Goal: Task Accomplishment & Management: Use online tool/utility

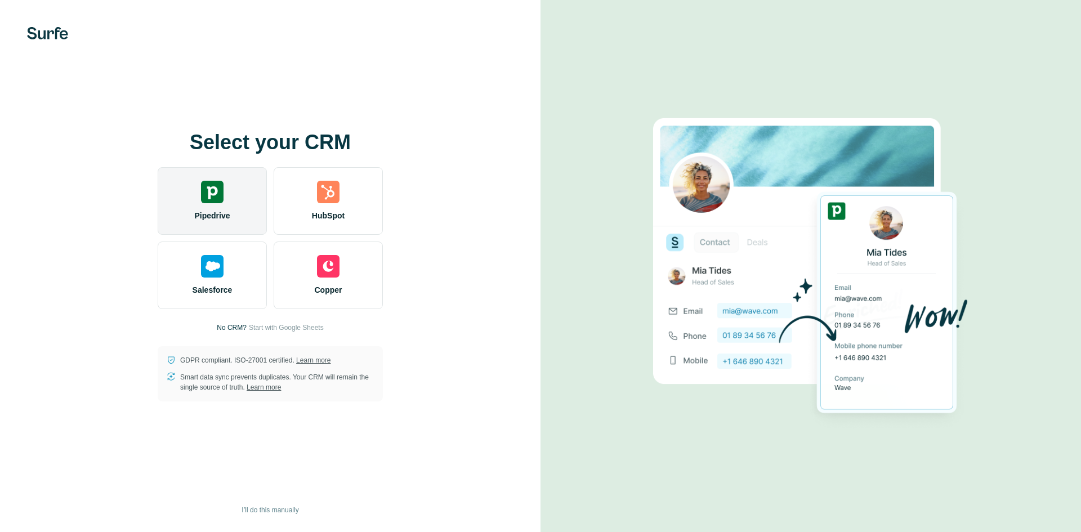
click at [242, 223] on div "Pipedrive" at bounding box center [212, 201] width 109 height 68
